Goal: Information Seeking & Learning: Check status

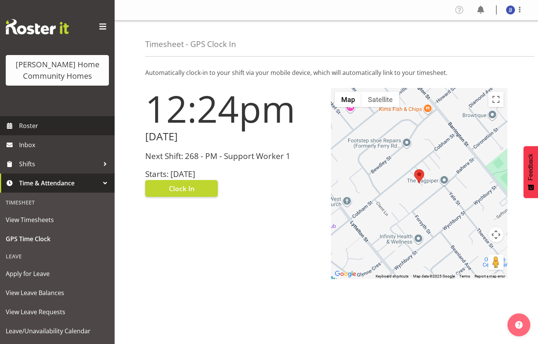
click at [33, 132] on span "Roster" at bounding box center [65, 125] width 92 height 11
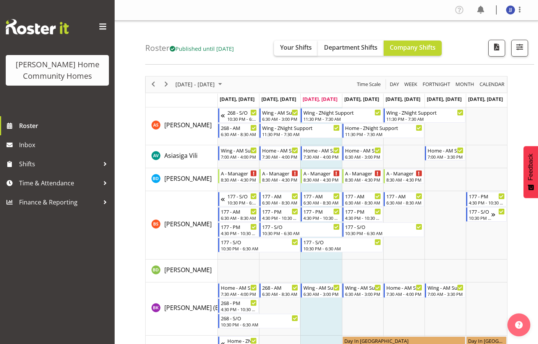
click at [300, 48] on span "Your Shifts" at bounding box center [296, 47] width 32 height 8
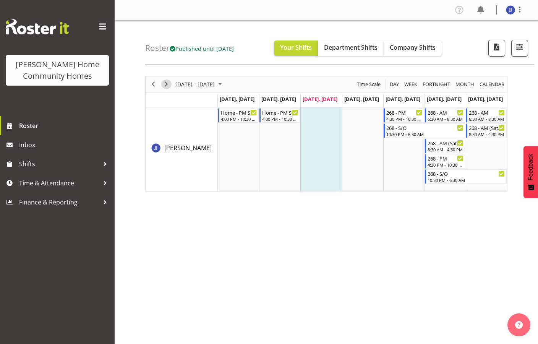
click at [167, 83] on span "Next" at bounding box center [166, 85] width 9 height 10
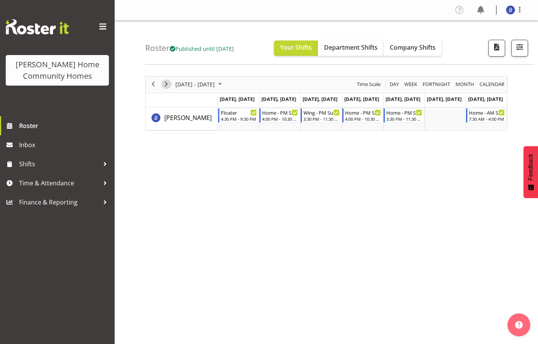
click at [167, 83] on span "Next" at bounding box center [166, 85] width 9 height 10
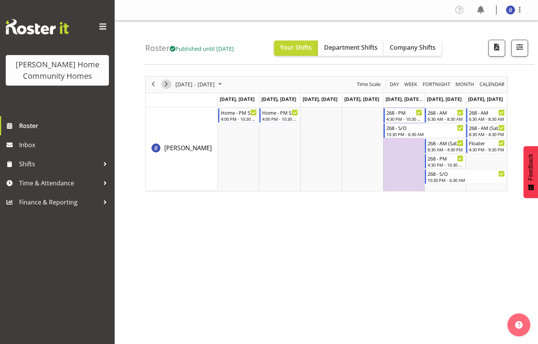
click at [167, 83] on span "Next" at bounding box center [166, 85] width 9 height 10
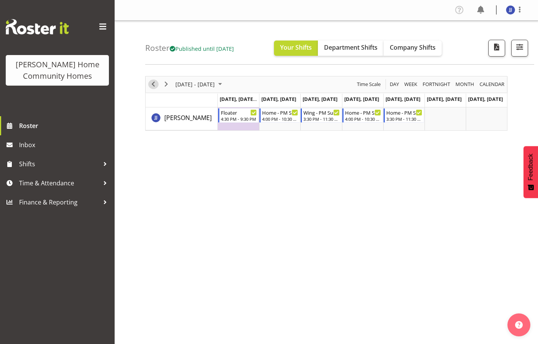
click at [151, 85] on span "Previous" at bounding box center [153, 85] width 9 height 10
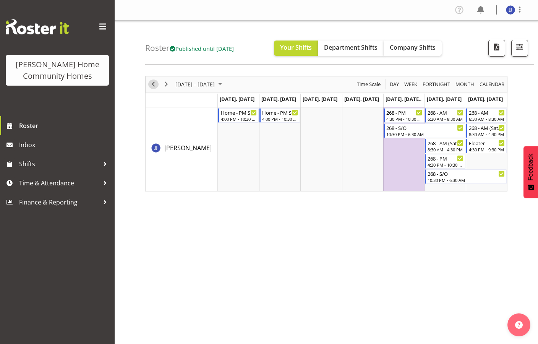
click at [151, 85] on span "Previous" at bounding box center [153, 85] width 9 height 10
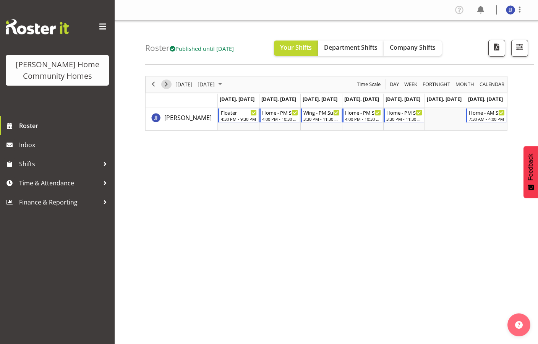
click at [163, 84] on span "Next" at bounding box center [166, 85] width 9 height 10
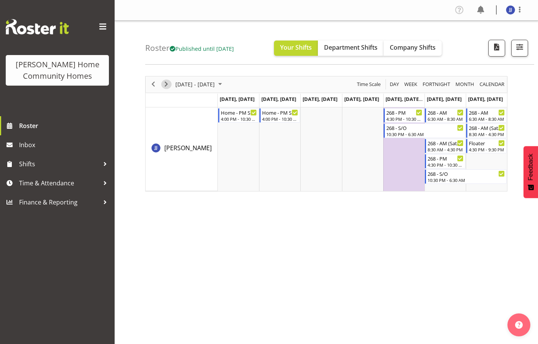
click at [163, 84] on span "Next" at bounding box center [166, 85] width 9 height 10
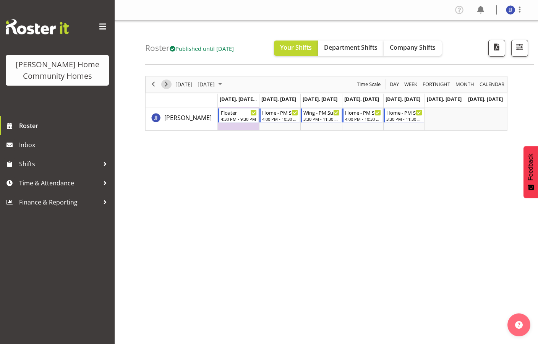
click at [163, 84] on span "Next" at bounding box center [166, 85] width 9 height 10
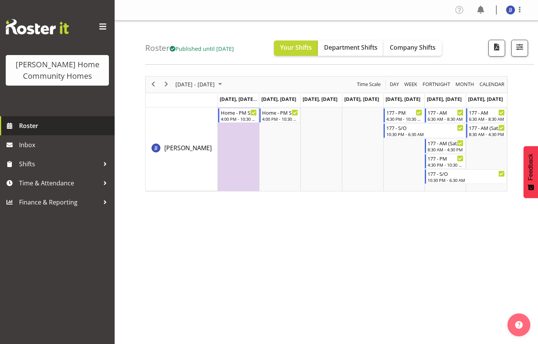
click at [82, 125] on span "Roster" at bounding box center [65, 125] width 92 height 11
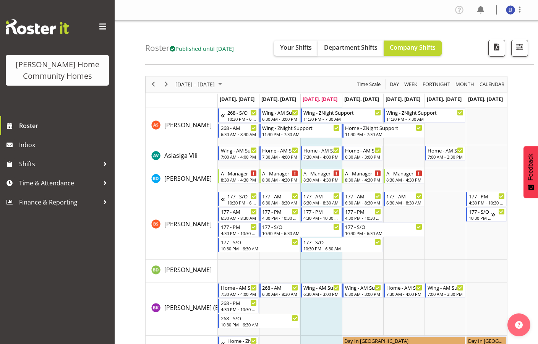
click at [312, 51] on span "Your Shifts" at bounding box center [296, 47] width 32 height 8
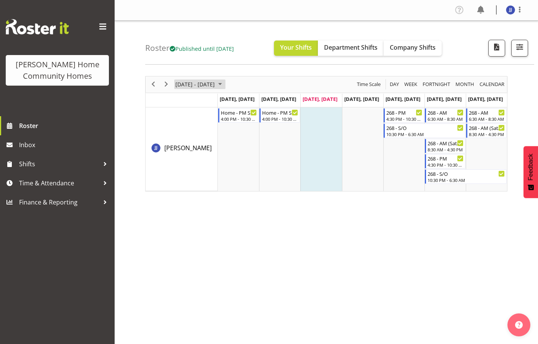
click at [199, 84] on span "October 06 - 12, 2025" at bounding box center [195, 85] width 41 height 10
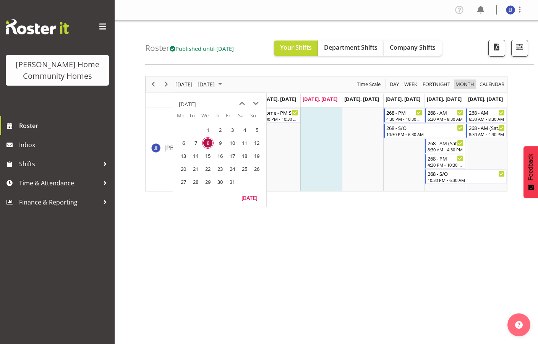
click at [463, 85] on span "Month" at bounding box center [465, 85] width 20 height 10
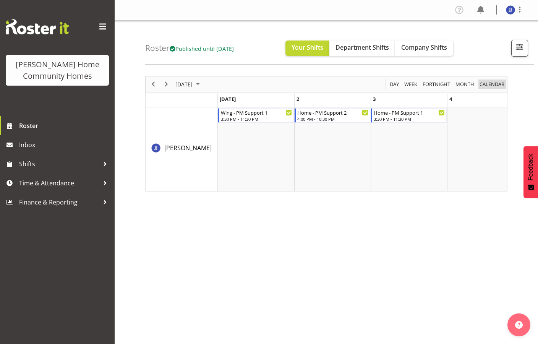
click at [487, 84] on span "calendar" at bounding box center [492, 85] width 26 height 10
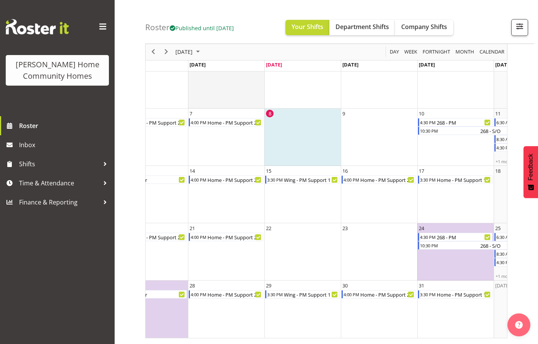
scroll to position [54, 0]
click at [167, 55] on span "Next" at bounding box center [166, 52] width 9 height 10
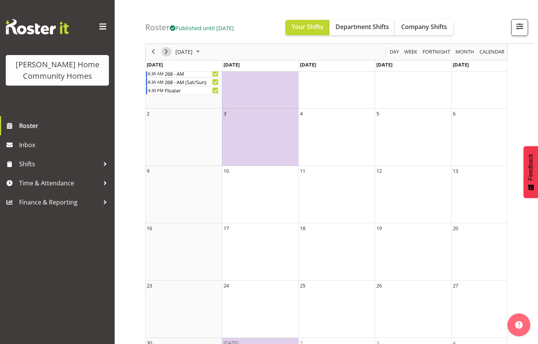
scroll to position [32, 0]
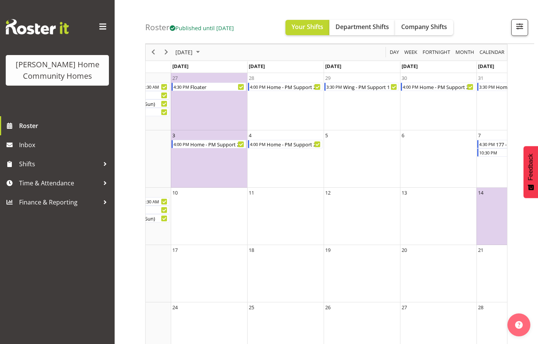
scroll to position [0, 67]
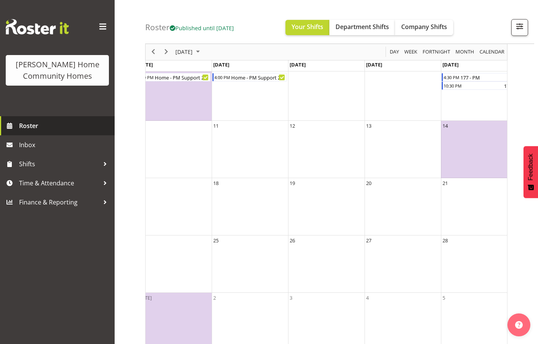
click at [51, 129] on span "Roster" at bounding box center [65, 125] width 92 height 11
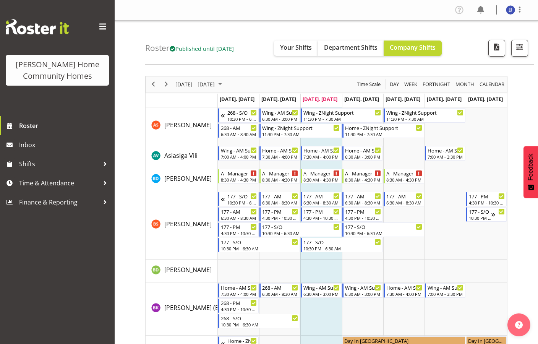
click at [517, 15] on div at bounding box center [519, 10] width 9 height 10
click at [496, 43] on link "Log Out" at bounding box center [487, 40] width 73 height 14
